Goal: Task Accomplishment & Management: Manage account settings

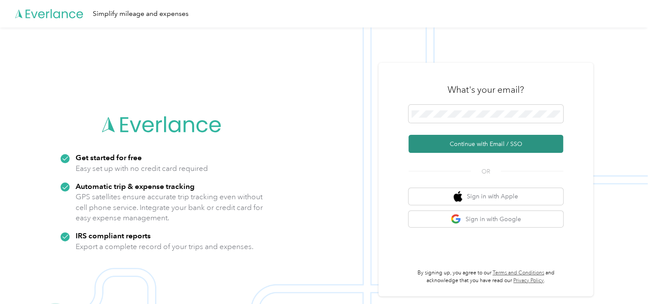
click at [456, 143] on button "Continue with Email / SSO" at bounding box center [485, 144] width 155 height 18
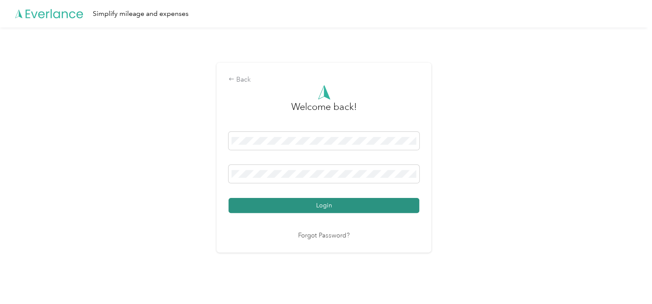
click at [322, 206] on button "Login" at bounding box center [323, 205] width 191 height 15
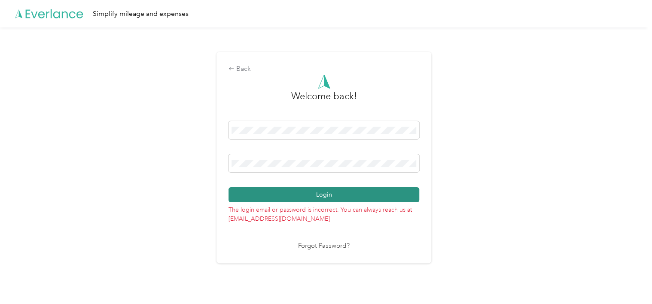
click at [299, 195] on button "Login" at bounding box center [323, 194] width 191 height 15
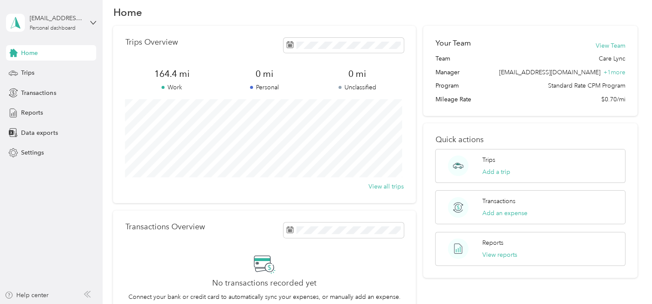
scroll to position [12, 0]
click at [31, 115] on span "Reports" at bounding box center [32, 112] width 22 height 9
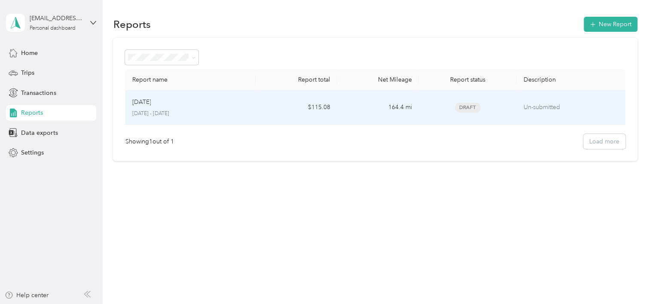
click at [196, 100] on div "[DATE]" at bounding box center [190, 101] width 117 height 9
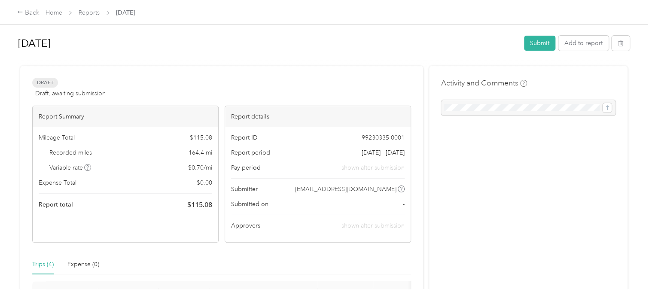
click at [502, 194] on div "Activity and Comments" at bounding box center [528, 285] width 198 height 438
click at [540, 40] on button "Submit" at bounding box center [539, 43] width 31 height 15
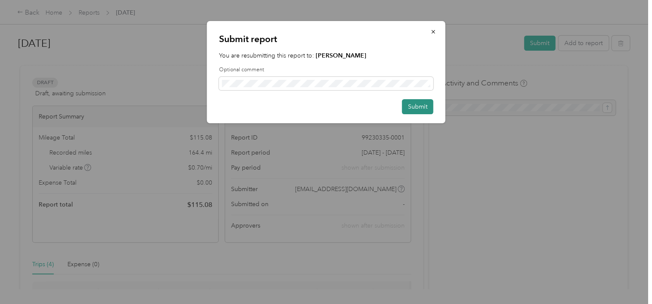
click at [425, 104] on button "Submit" at bounding box center [417, 106] width 31 height 15
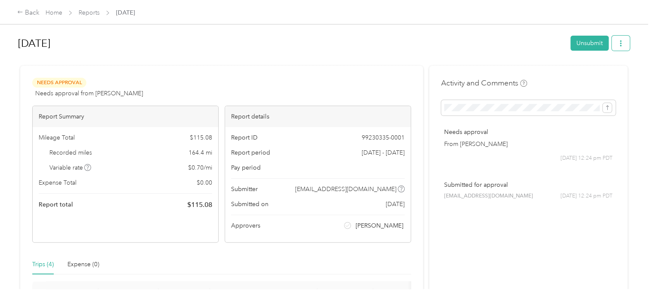
click at [622, 43] on button "button" at bounding box center [621, 43] width 18 height 15
click at [581, 77] on span "Download" at bounding box center [594, 74] width 28 height 9
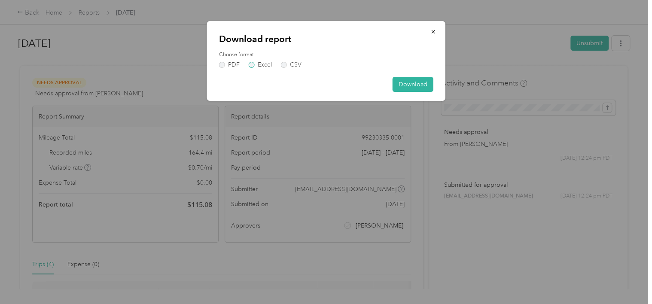
click at [251, 66] on label "Excel" at bounding box center [260, 65] width 23 height 6
click at [413, 86] on button "Download" at bounding box center [412, 84] width 41 height 15
